Goal: Task Accomplishment & Management: Manage account settings

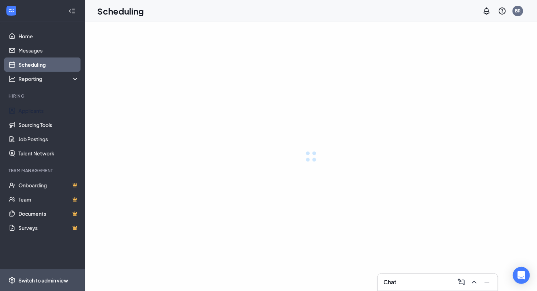
click at [44, 274] on span "Switch to admin view" at bounding box center [48, 280] width 61 height 22
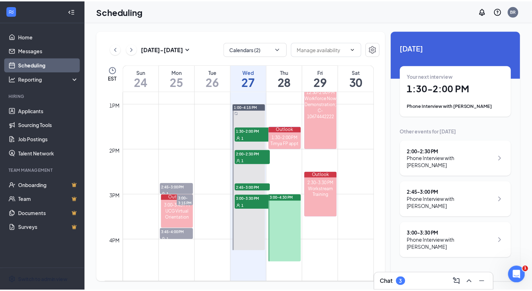
scroll to position [579, 0]
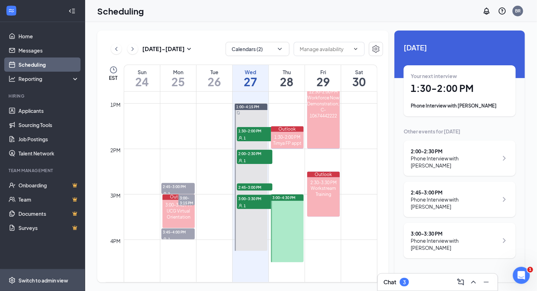
click at [46, 281] on div "Switch to admin view" at bounding box center [43, 280] width 50 height 7
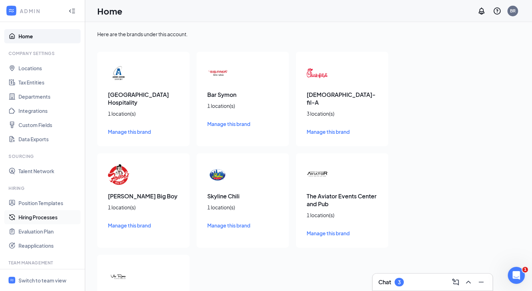
click at [18, 219] on link "Hiring Processes" at bounding box center [48, 217] width 61 height 14
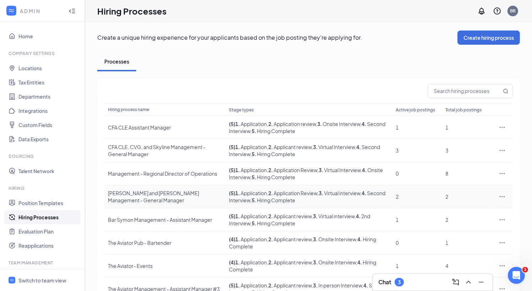
scroll to position [84, 0]
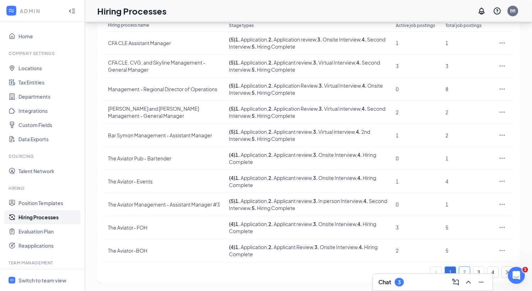
click at [463, 269] on link "2" at bounding box center [464, 272] width 11 height 11
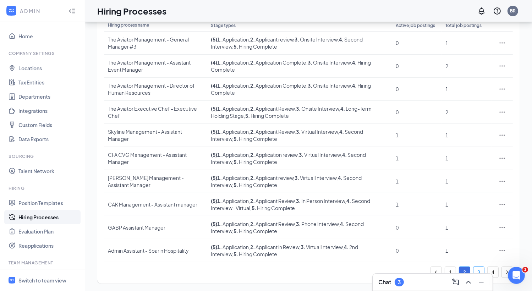
click at [476, 268] on link "3" at bounding box center [478, 272] width 11 height 11
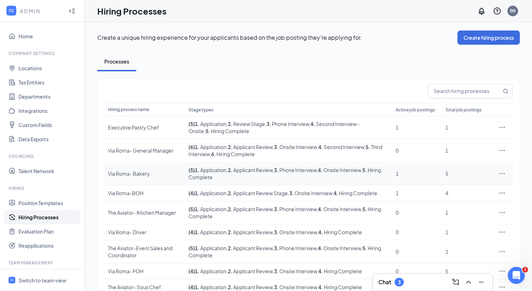
click at [134, 167] on td "Via Roma- Bakery" at bounding box center [144, 173] width 81 height 23
click at [137, 175] on div "Via Roma- Bakery" at bounding box center [144, 173] width 73 height 7
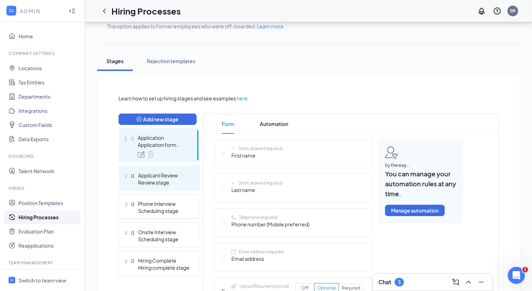
scroll to position [98, 0]
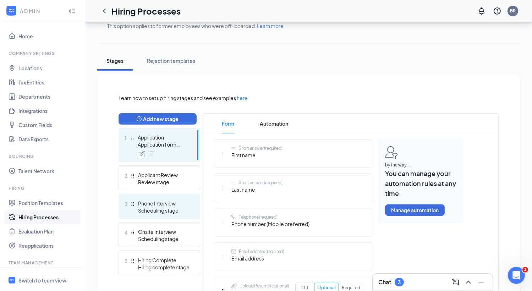
click at [183, 202] on div "Phone Interview" at bounding box center [164, 203] width 52 height 7
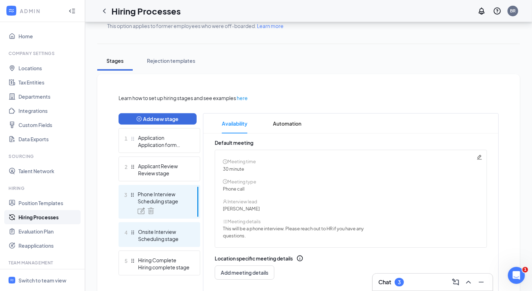
click at [183, 240] on div "Scheduling stage" at bounding box center [164, 238] width 52 height 7
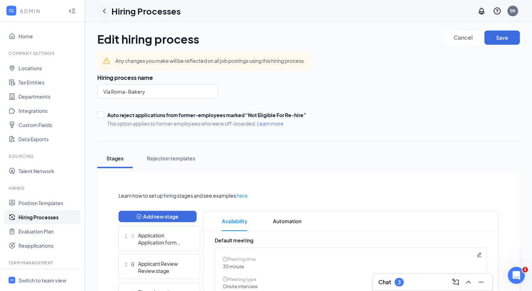
click at [105, 9] on icon "ChevronLeft" at bounding box center [104, 11] width 3 height 5
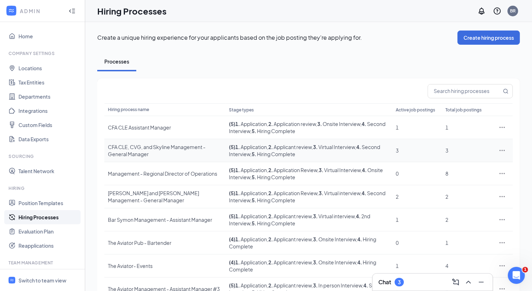
scroll to position [84, 0]
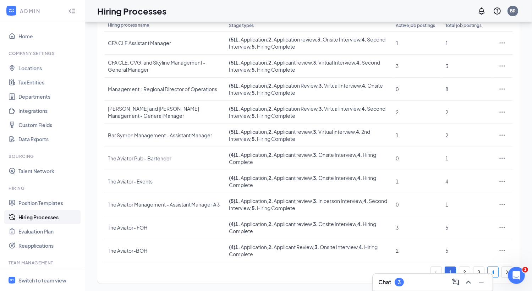
click at [495, 268] on link "4" at bounding box center [492, 272] width 11 height 11
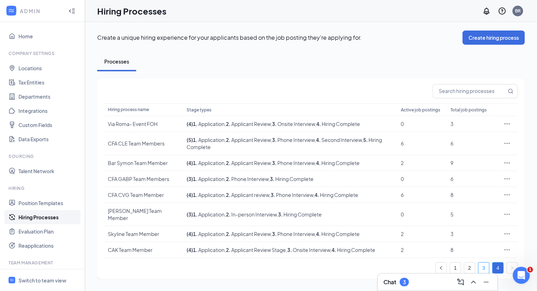
click at [483, 265] on link "3" at bounding box center [484, 268] width 11 height 11
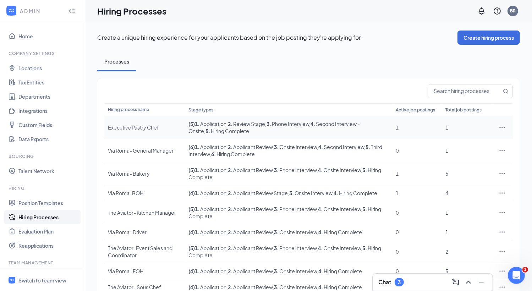
click at [137, 129] on div "Executive Pastry Chef" at bounding box center [144, 127] width 73 height 7
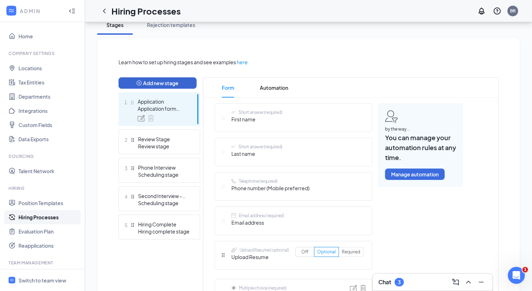
scroll to position [135, 0]
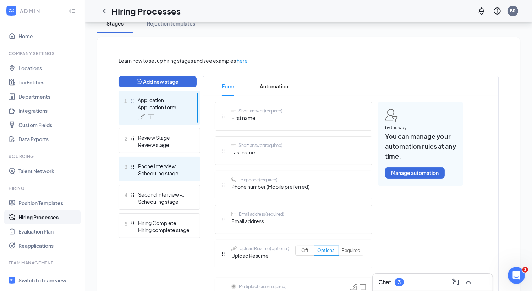
click at [159, 164] on div "Phone Interview" at bounding box center [164, 165] width 52 height 7
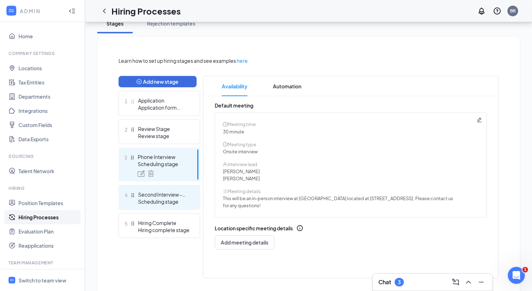
click at [162, 199] on div "Scheduling stage" at bounding box center [164, 201] width 52 height 7
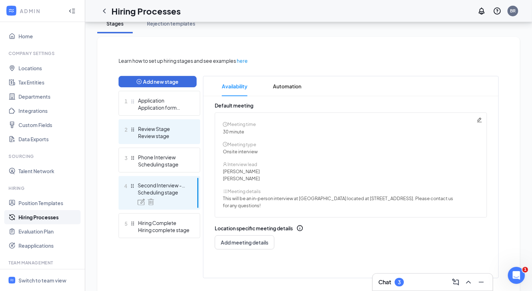
scroll to position [10, 0]
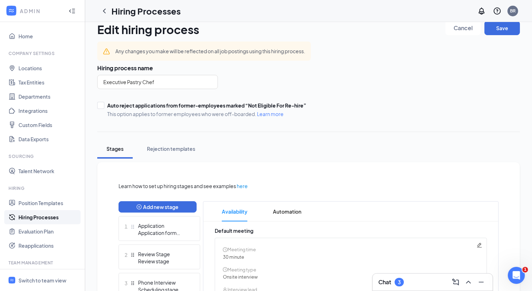
click at [107, 19] on div "Hiring Processes BR" at bounding box center [308, 11] width 447 height 22
click at [106, 17] on div at bounding box center [104, 11] width 14 height 14
click at [106, 15] on div at bounding box center [104, 11] width 14 height 14
click at [106, 11] on icon "ChevronLeft" at bounding box center [104, 11] width 9 height 9
